Goal: Information Seeking & Learning: Learn about a topic

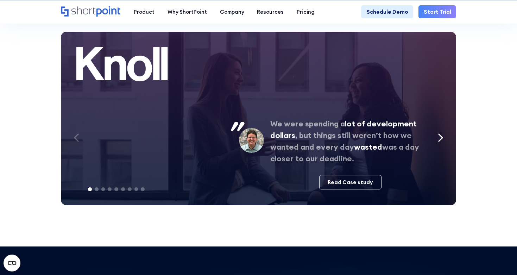
scroll to position [3222, 0]
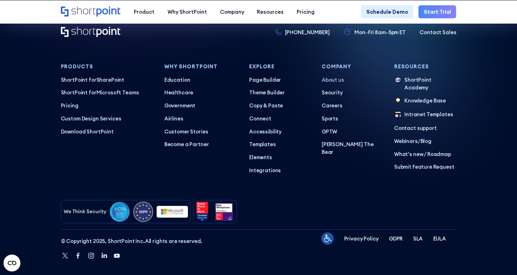
click at [328, 76] on p "About us" at bounding box center [352, 80] width 62 height 8
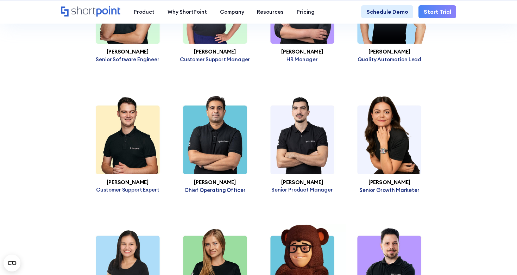
scroll to position [1840, 0]
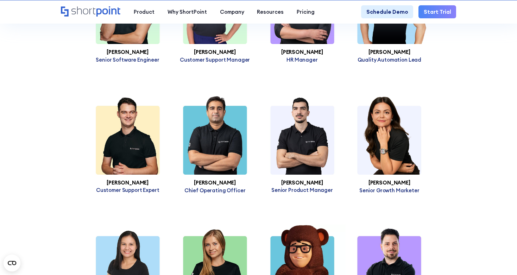
click at [392, 180] on h3 "[PERSON_NAME]" at bounding box center [388, 183] width 87 height 6
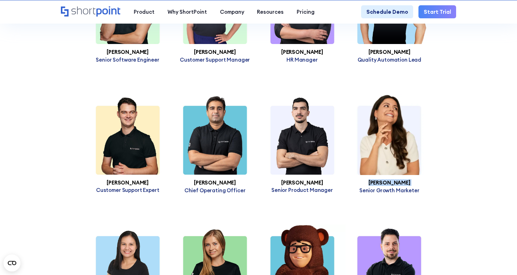
copy h3 "[PERSON_NAME]"
